Goal: Book appointment/travel/reservation

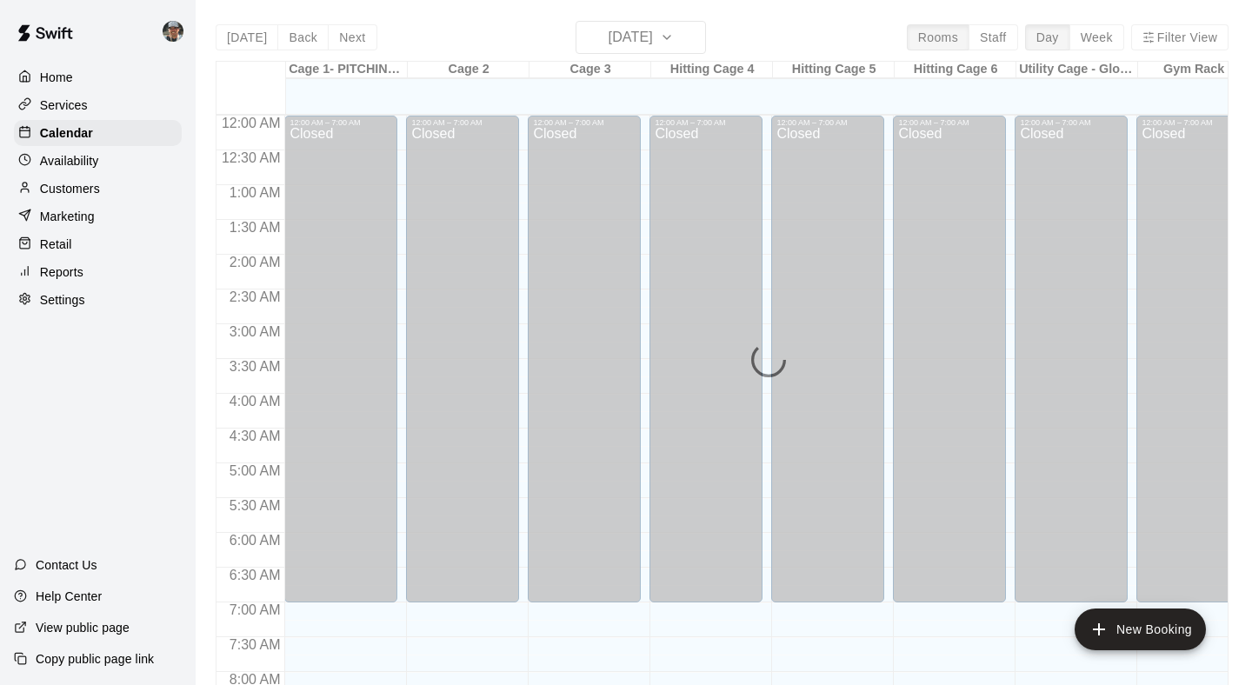
scroll to position [1028, 0]
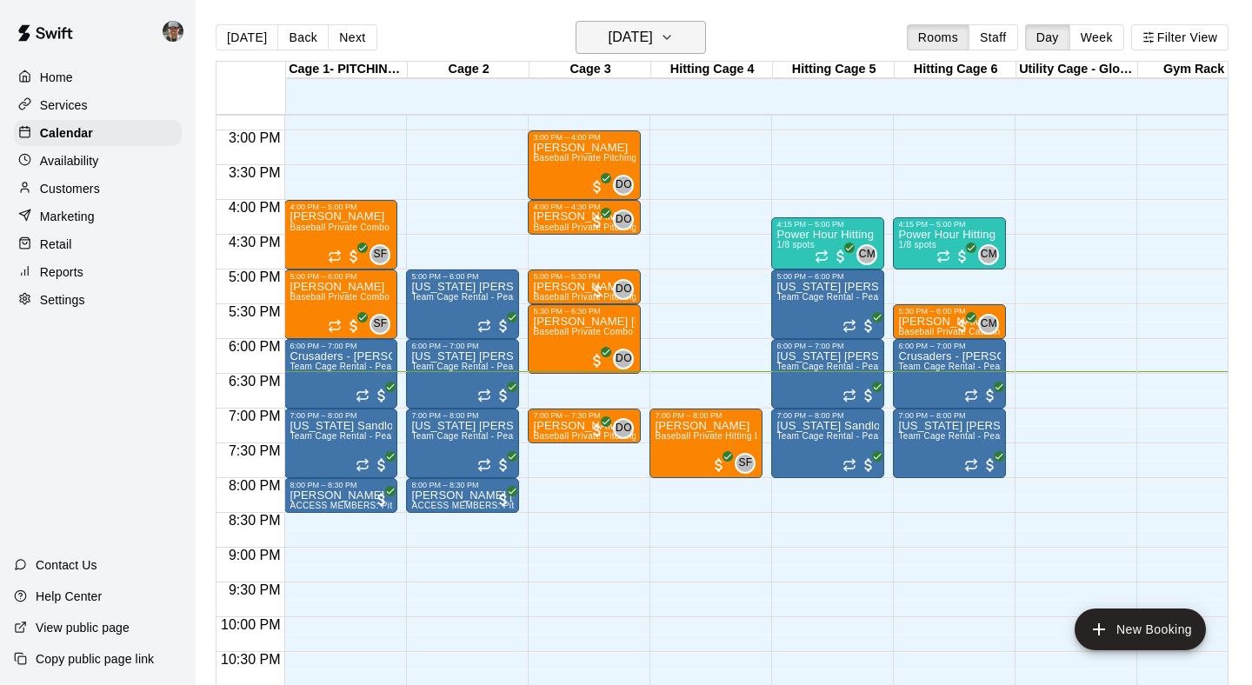
click at [670, 39] on icon "button" at bounding box center [666, 37] width 7 height 3
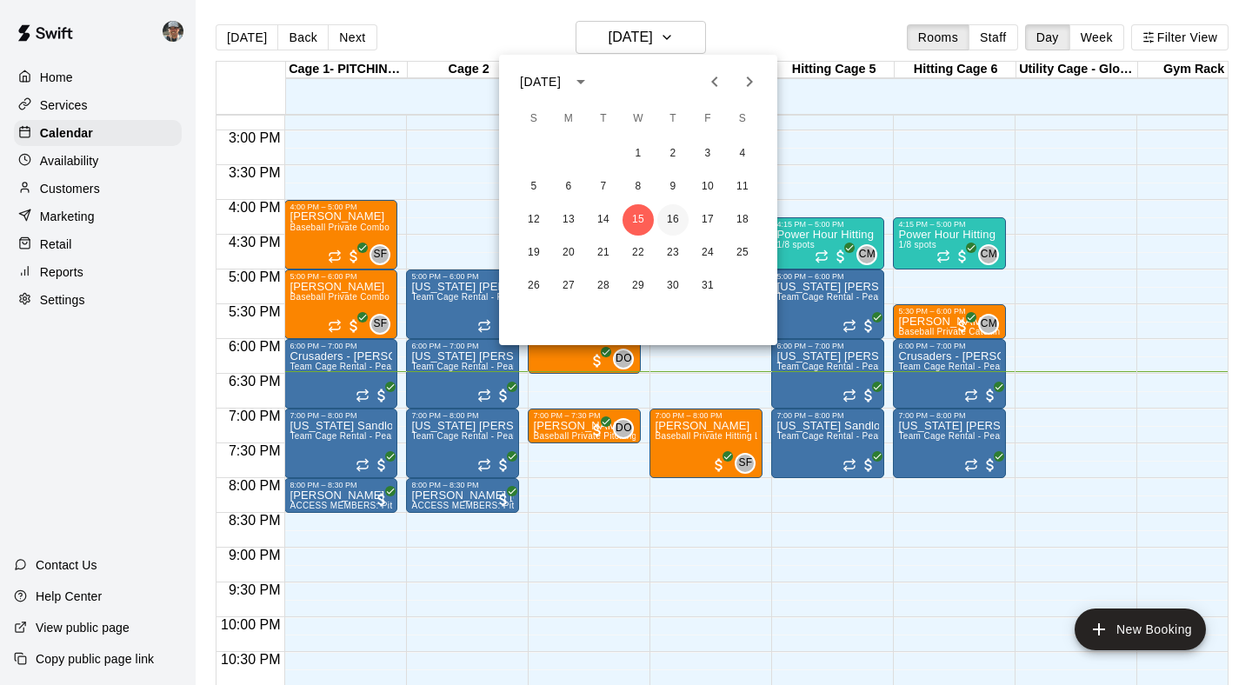
click at [674, 223] on button "16" at bounding box center [672, 219] width 31 height 31
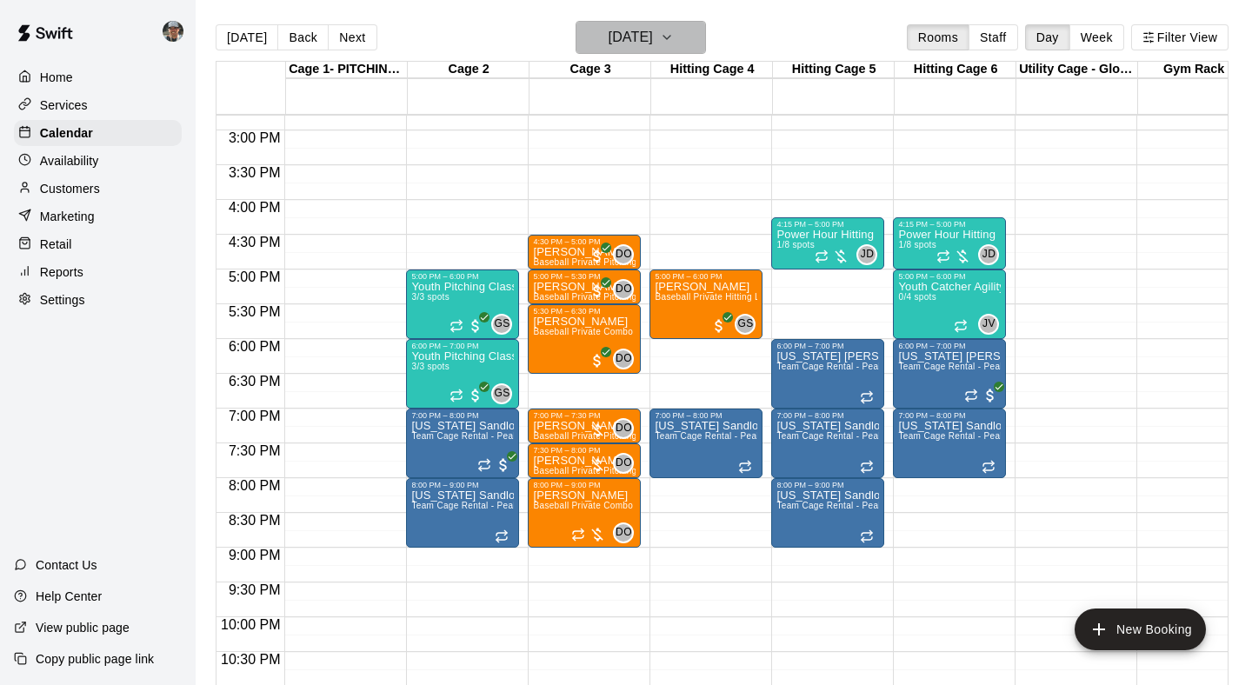
click at [674, 47] on icon "button" at bounding box center [667, 37] width 14 height 21
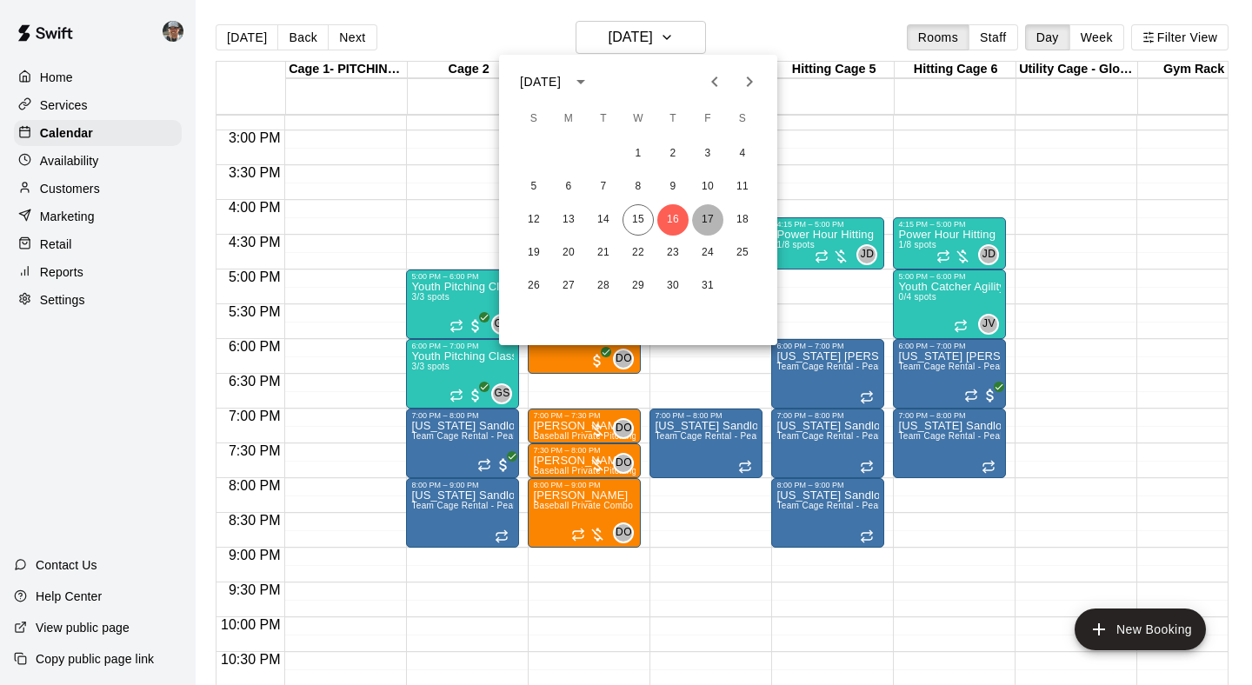
click at [709, 225] on button "17" at bounding box center [707, 219] width 31 height 31
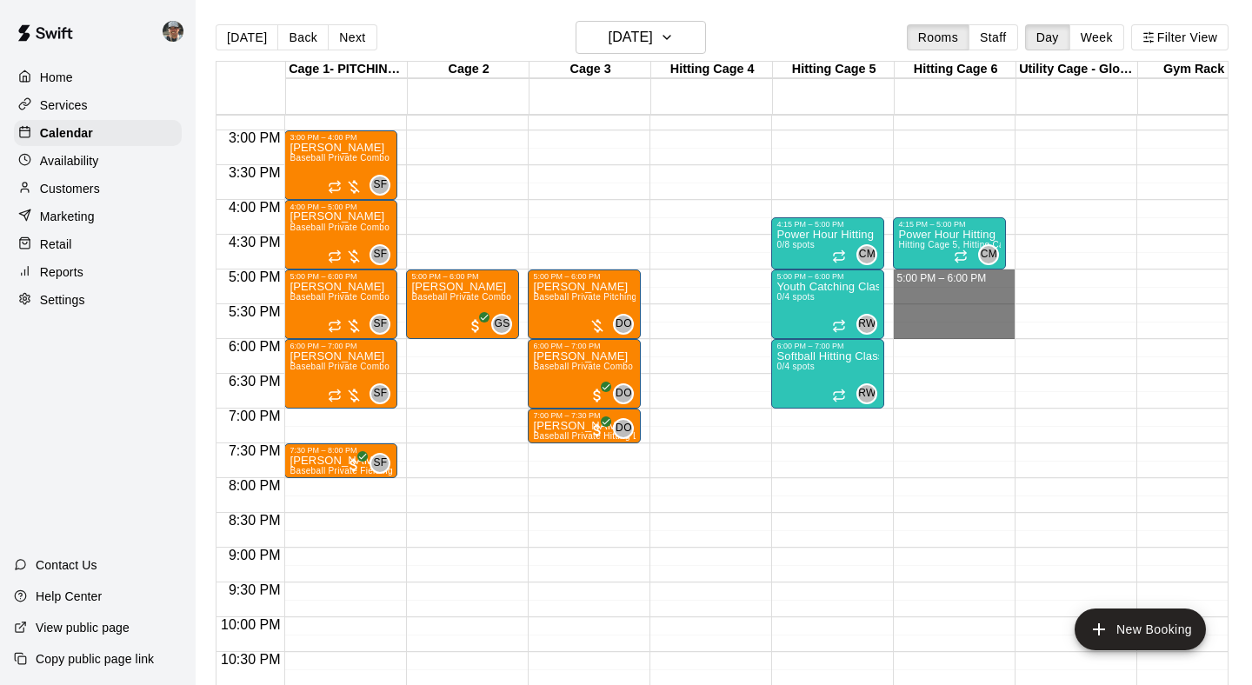
drag, startPoint x: 973, startPoint y: 278, endPoint x: 977, endPoint y: 325, distance: 47.1
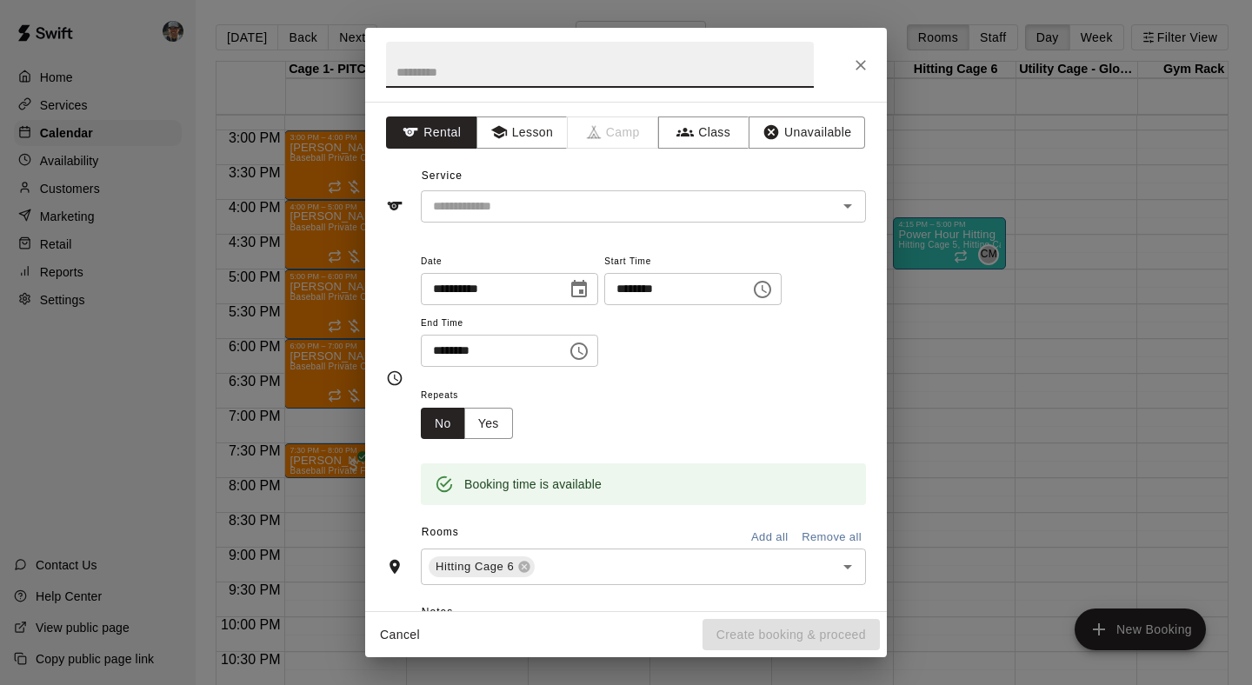
click at [524, 74] on input "text" at bounding box center [600, 65] width 428 height 46
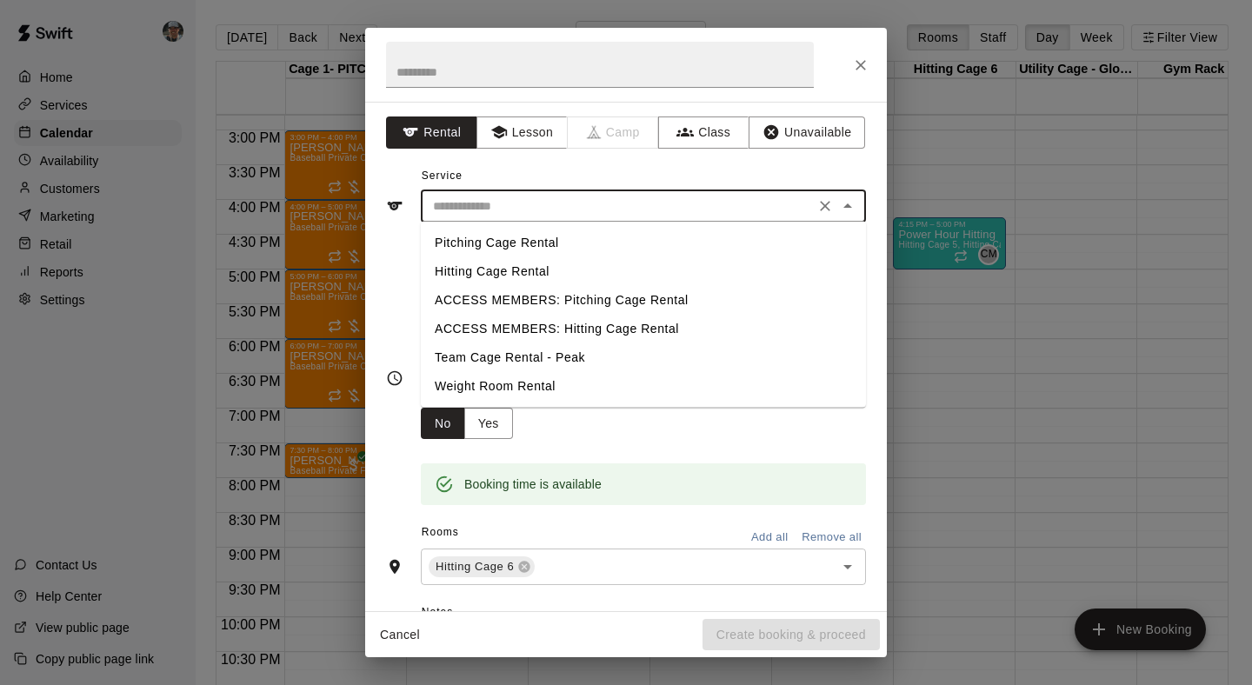
click at [566, 201] on input "text" at bounding box center [617, 207] width 383 height 22
click at [609, 329] on li "ACCESS MEMBERS: Hitting Cage Rental" at bounding box center [643, 329] width 445 height 29
type input "**********"
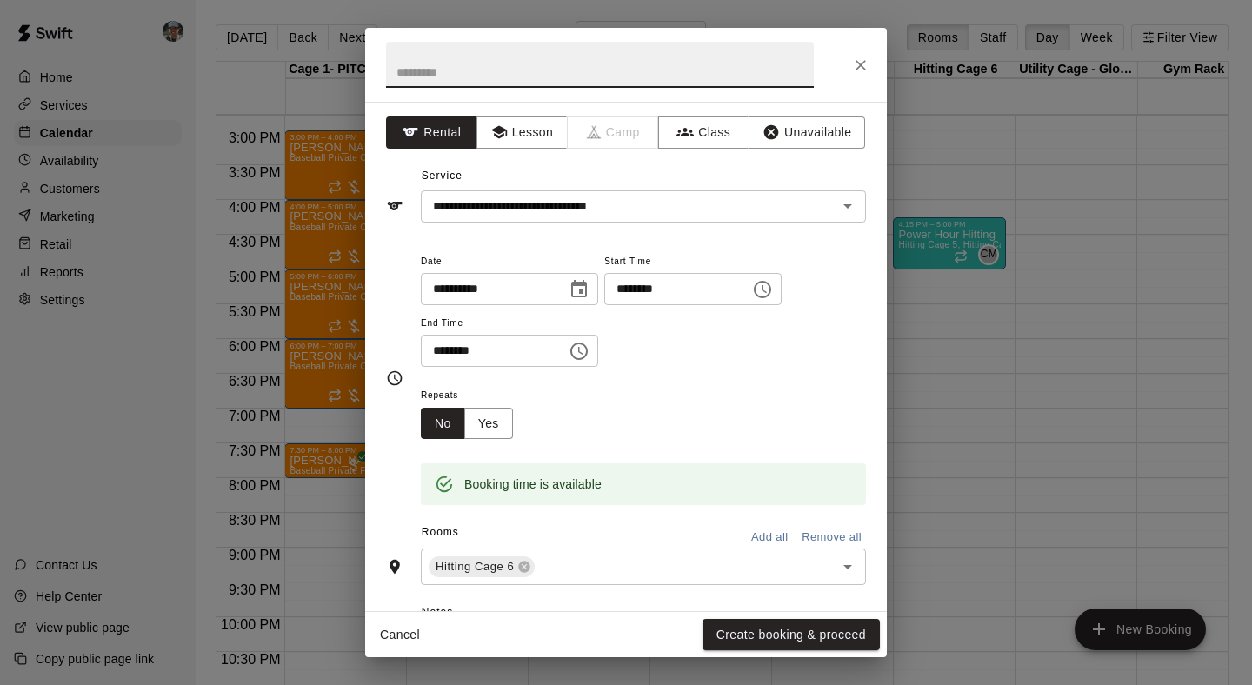
click at [529, 75] on input "text" at bounding box center [600, 65] width 428 height 46
type input "**********"
click at [867, 61] on icon "Close" at bounding box center [860, 64] width 17 height 17
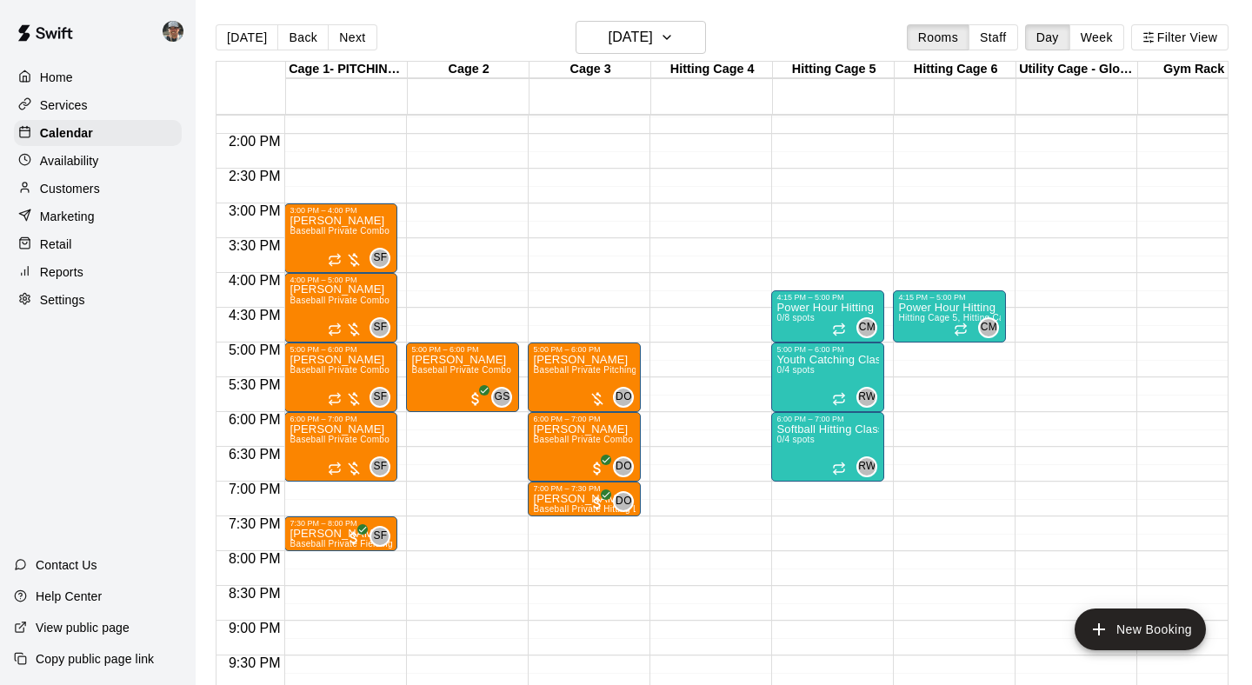
scroll to position [947, 0]
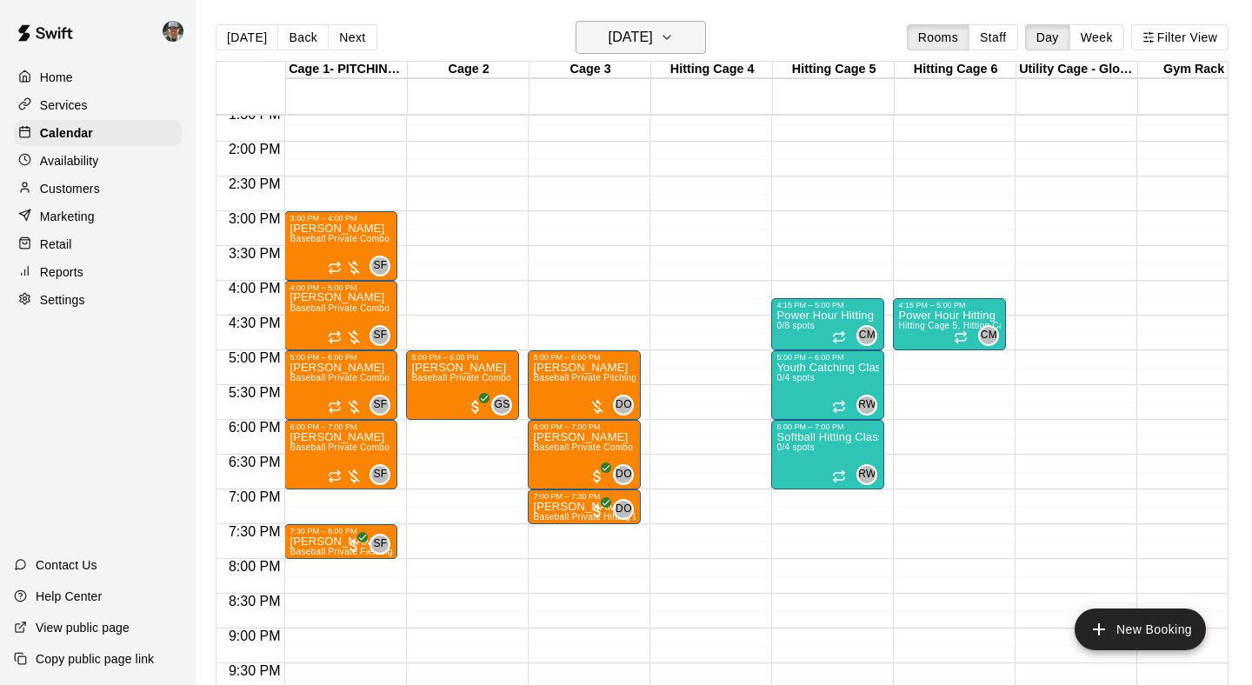
click at [674, 41] on icon "button" at bounding box center [667, 37] width 14 height 21
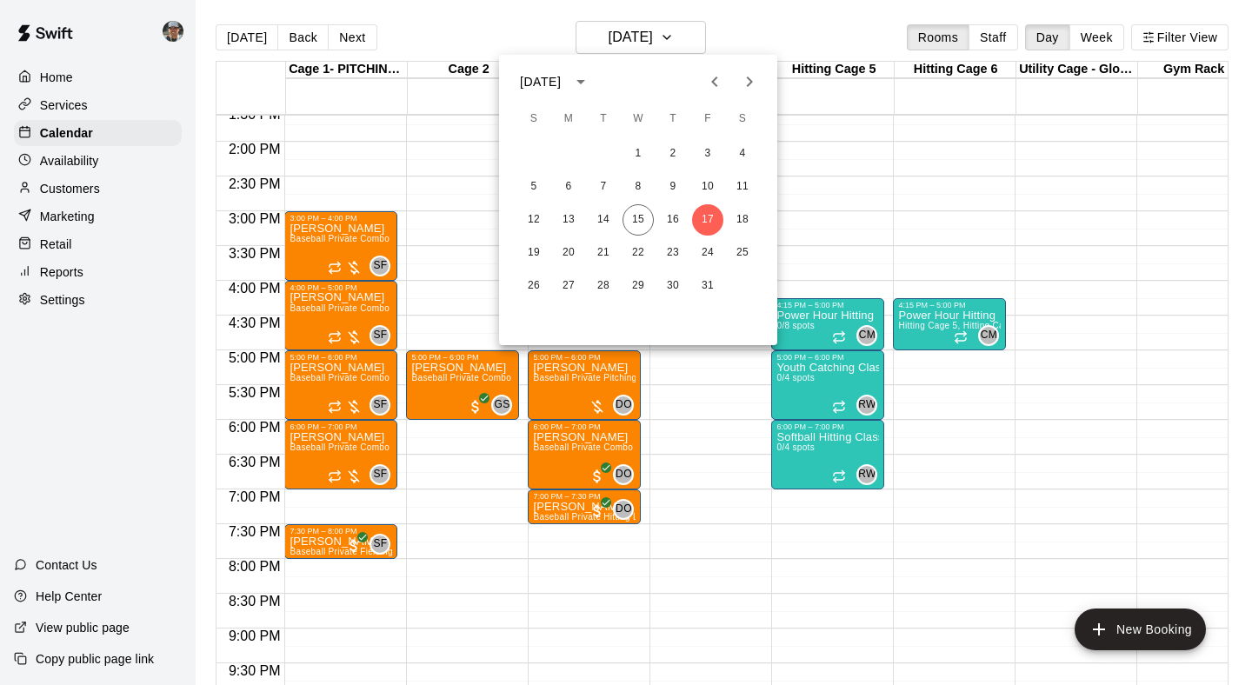
click at [723, 507] on div at bounding box center [626, 342] width 1252 height 685
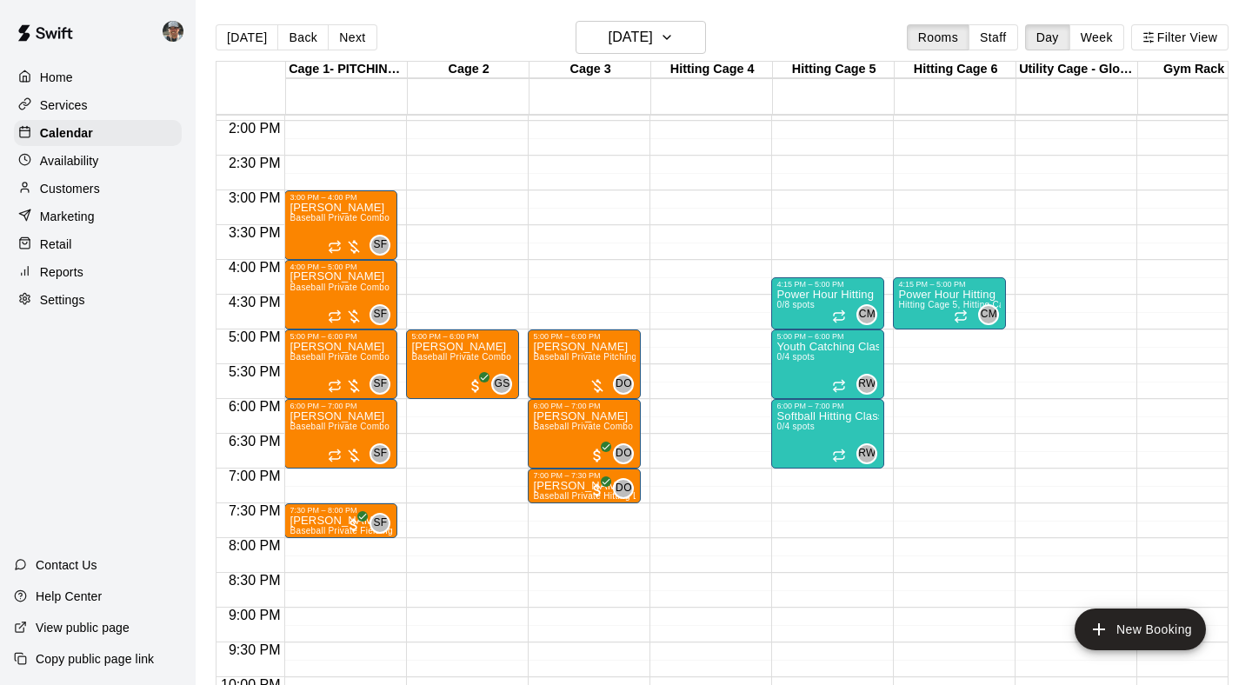
scroll to position [970, 0]
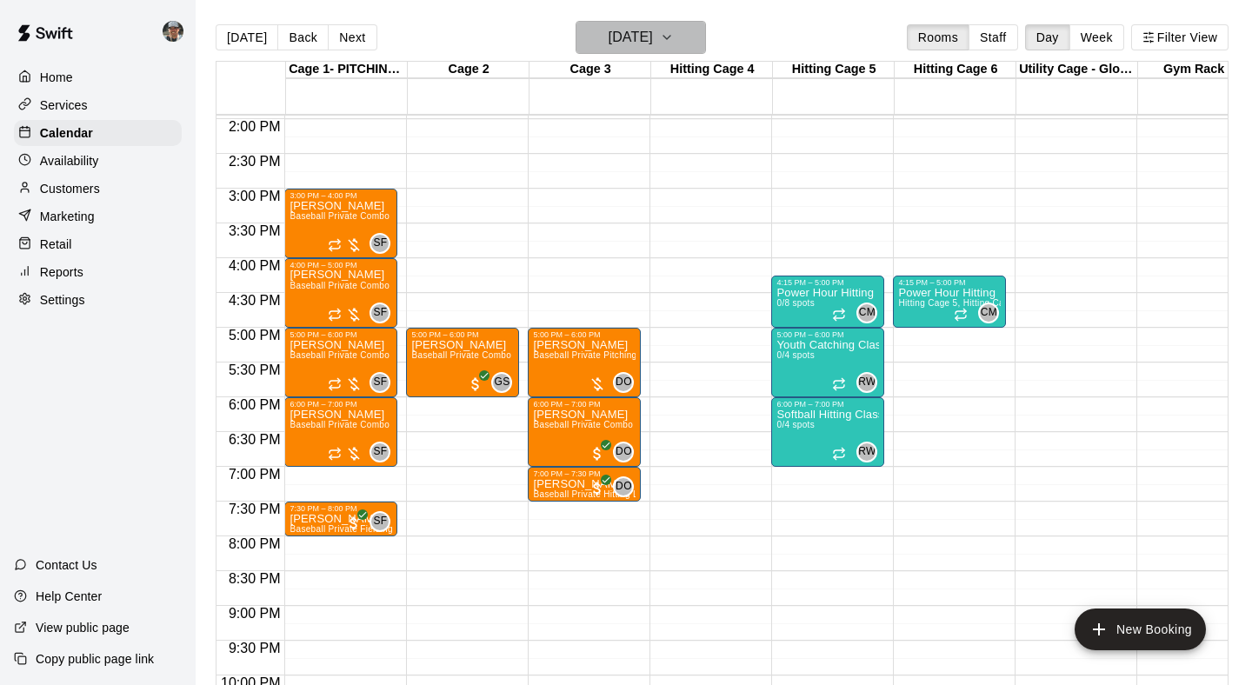
click at [674, 40] on icon "button" at bounding box center [667, 37] width 14 height 21
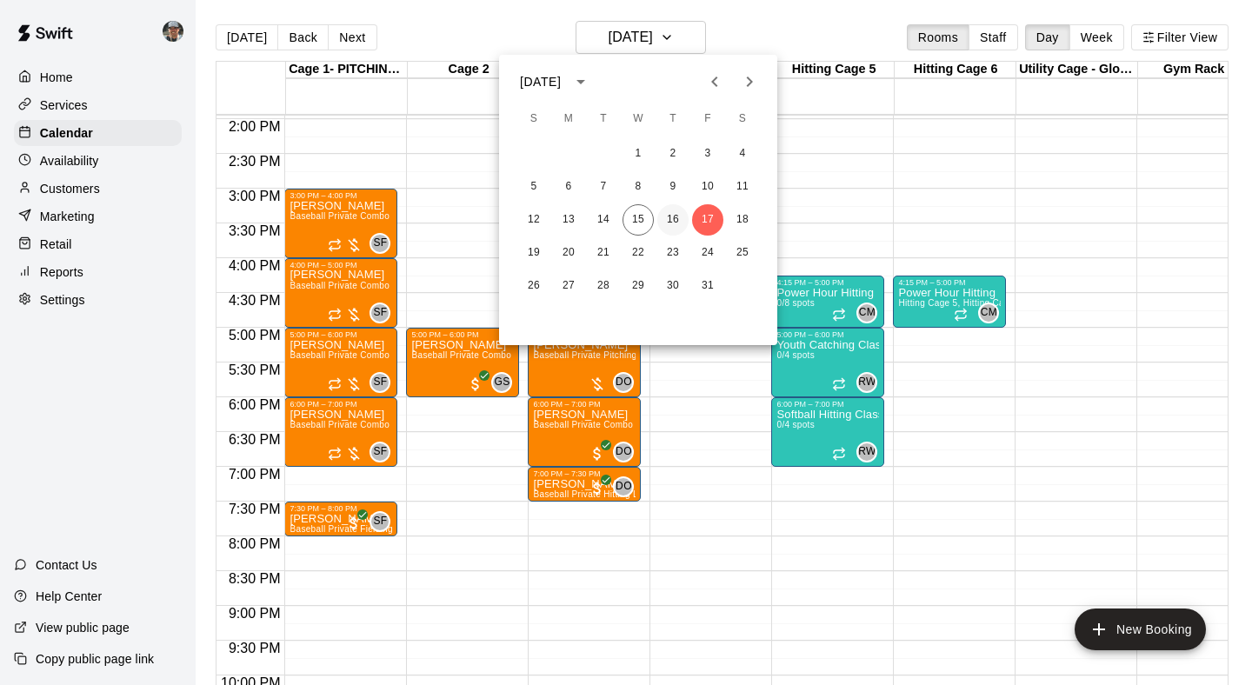
click at [671, 212] on button "16" at bounding box center [672, 219] width 31 height 31
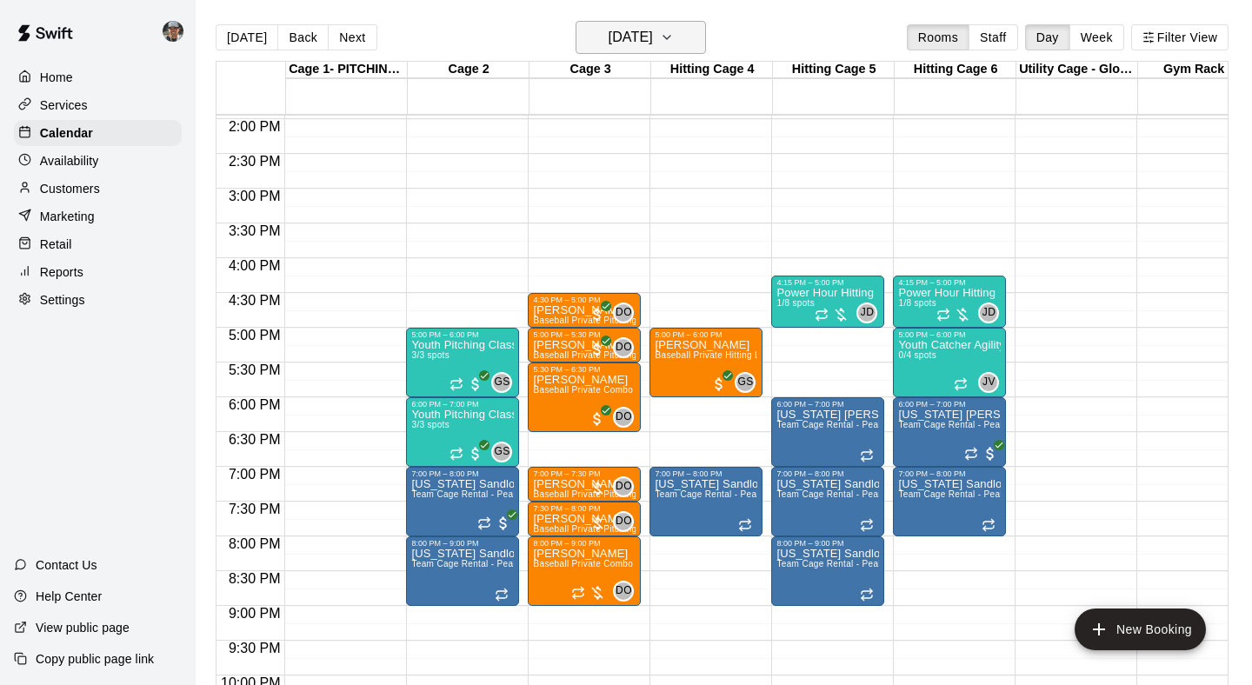
click at [674, 42] on icon "button" at bounding box center [667, 37] width 14 height 21
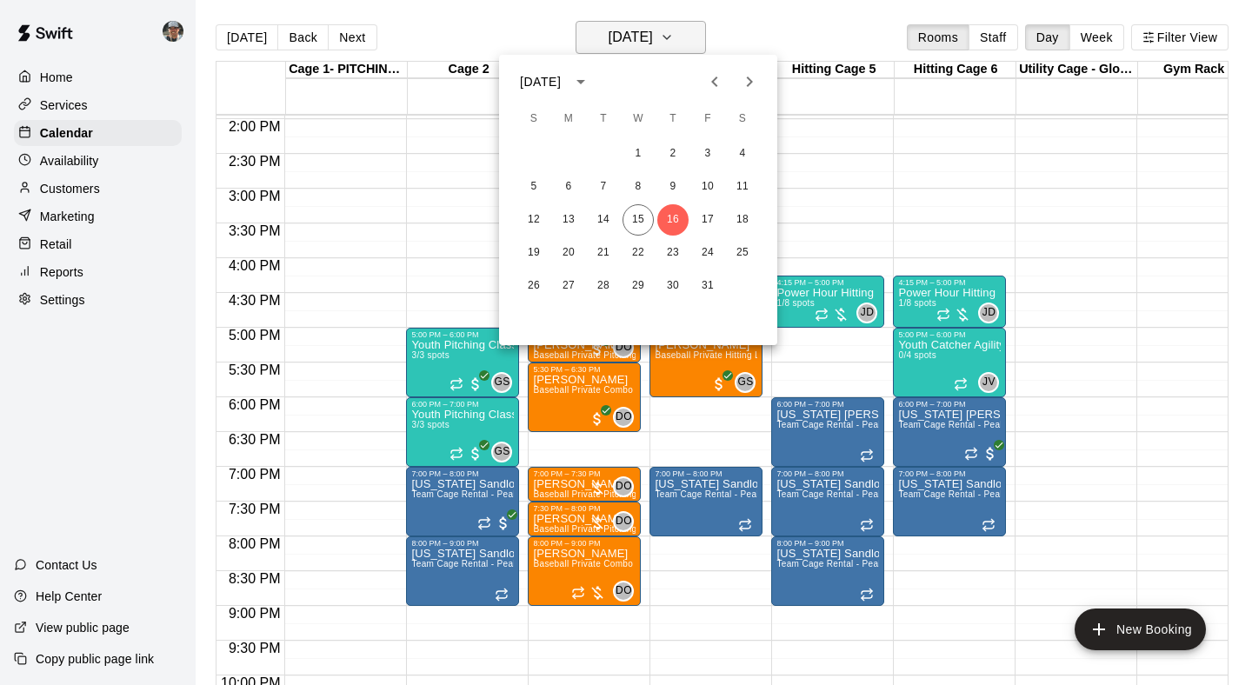
click at [698, 42] on div at bounding box center [626, 342] width 1252 height 685
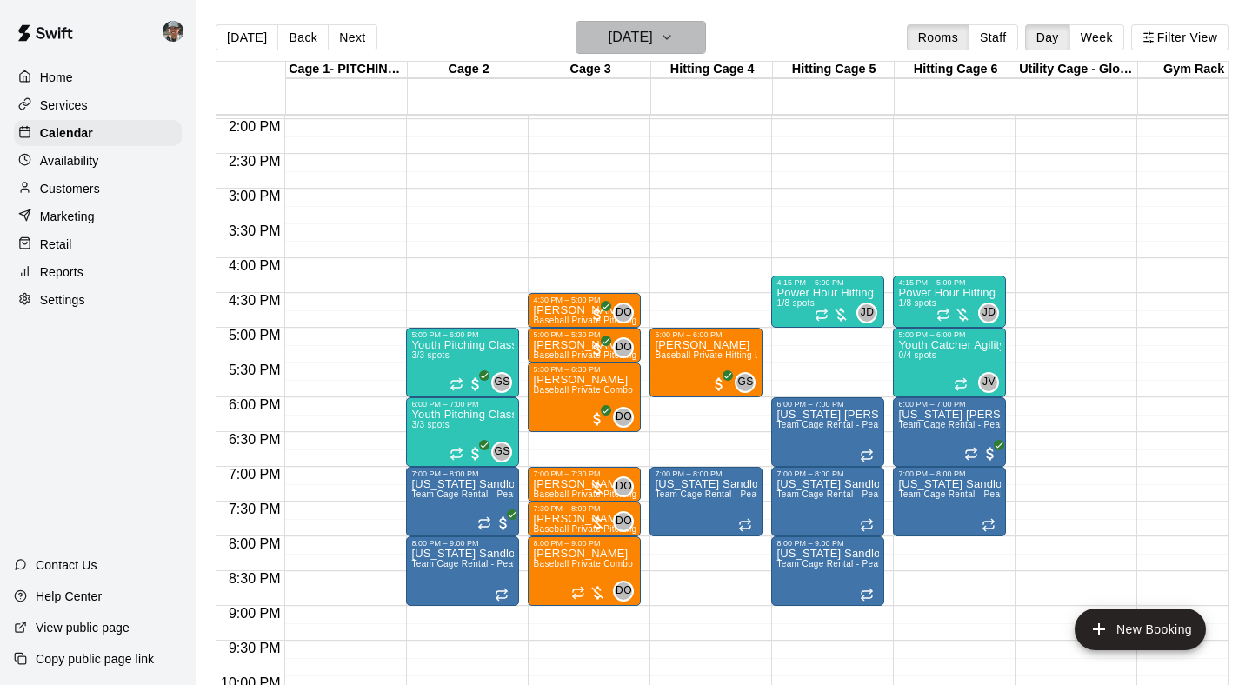
click at [674, 42] on icon "button" at bounding box center [667, 37] width 14 height 21
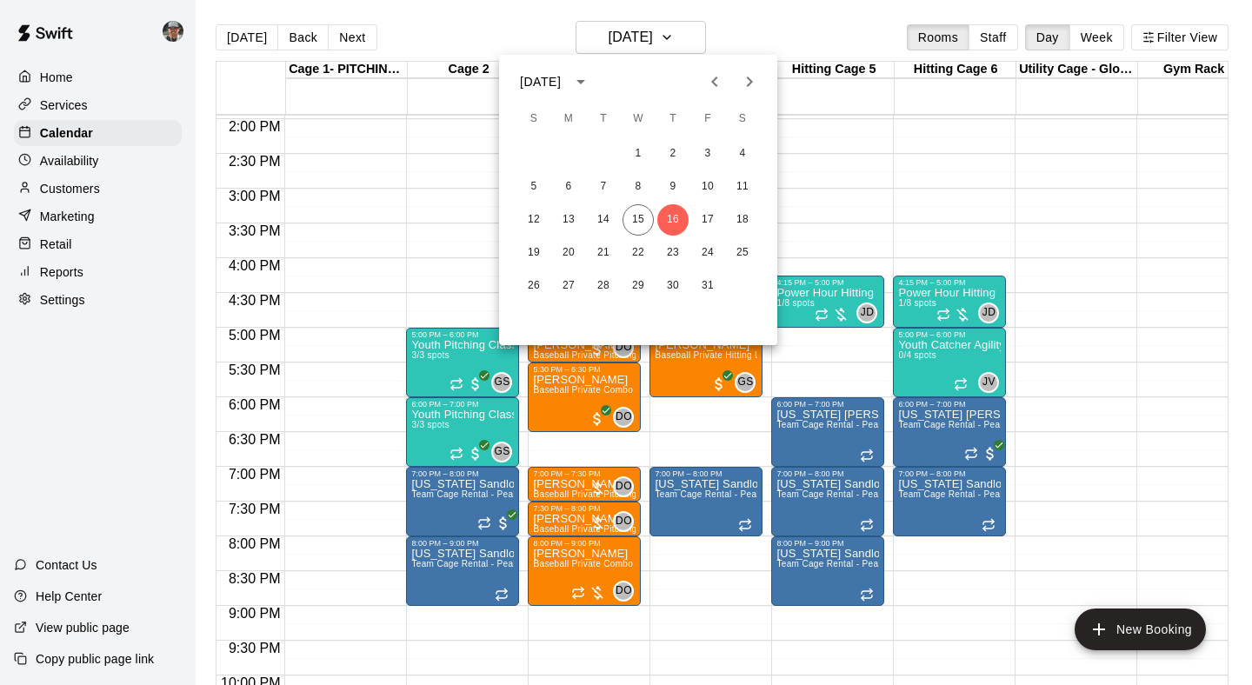
click at [854, 216] on div at bounding box center [626, 342] width 1252 height 685
